Goal: Task Accomplishment & Management: Complete application form

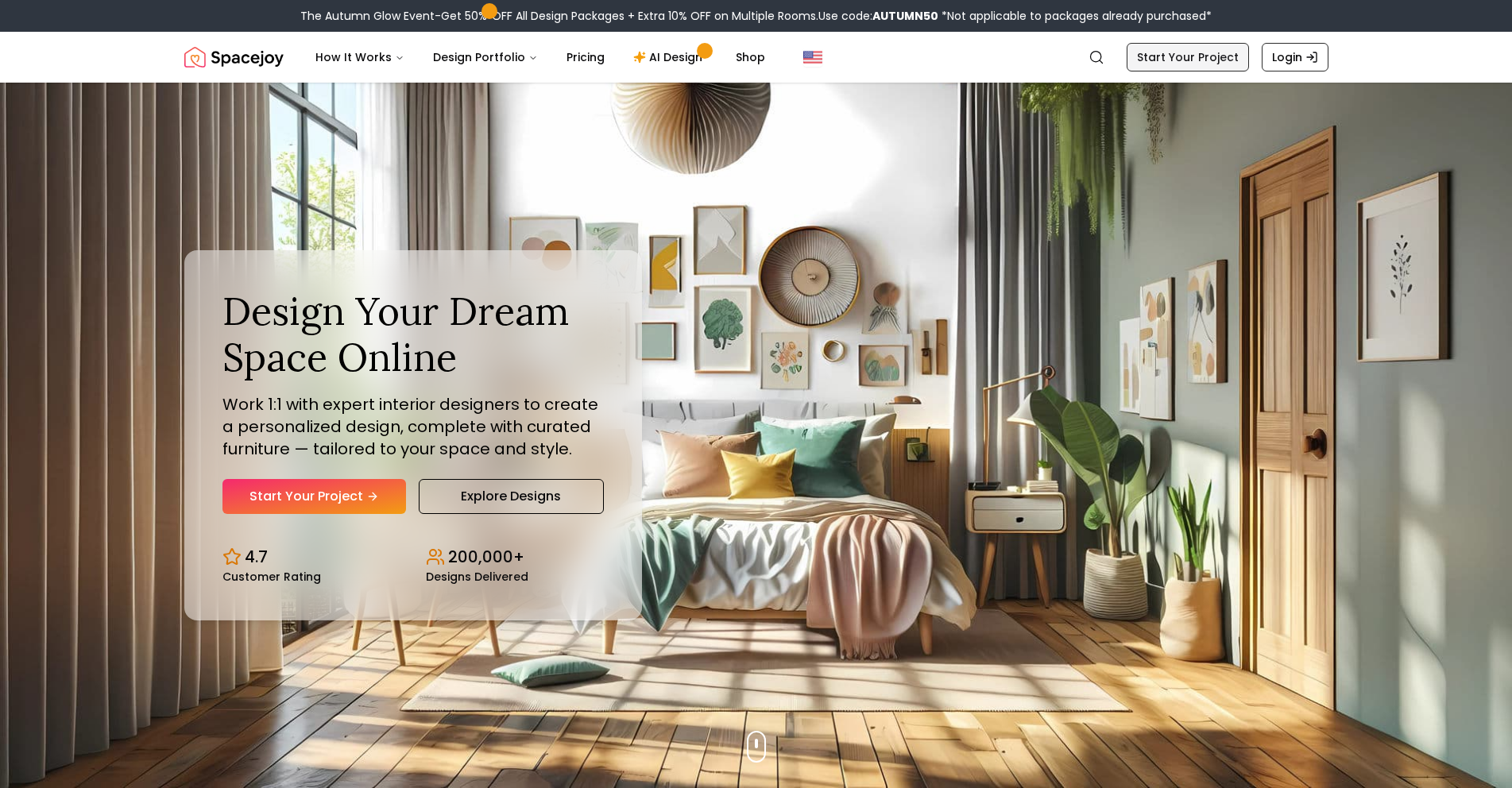
click at [1189, 62] on link "Start Your Project" at bounding box center [1187, 57] width 122 height 28
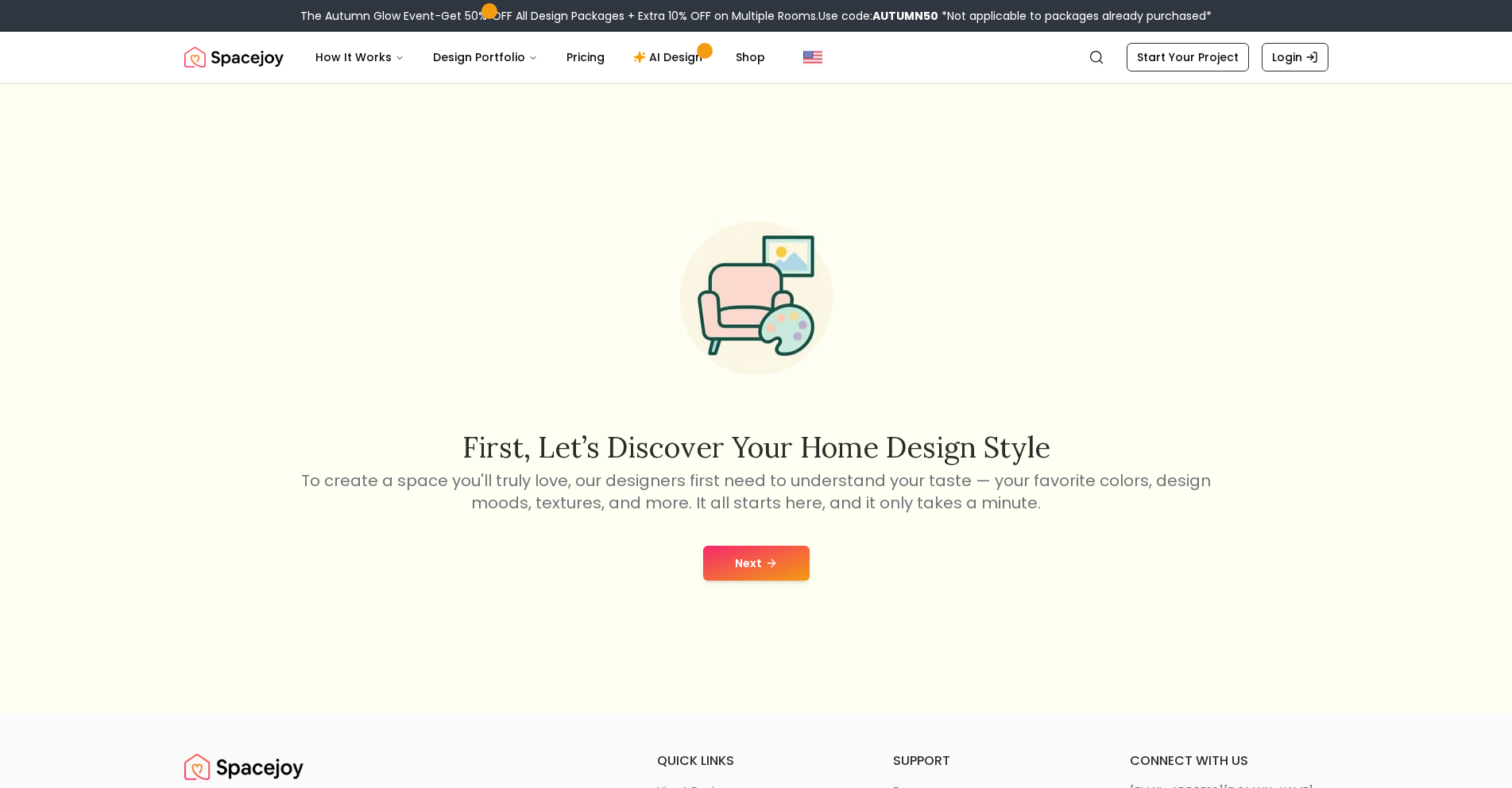
click at [748, 570] on button "Next" at bounding box center [756, 563] width 107 height 35
